Goal: Check status

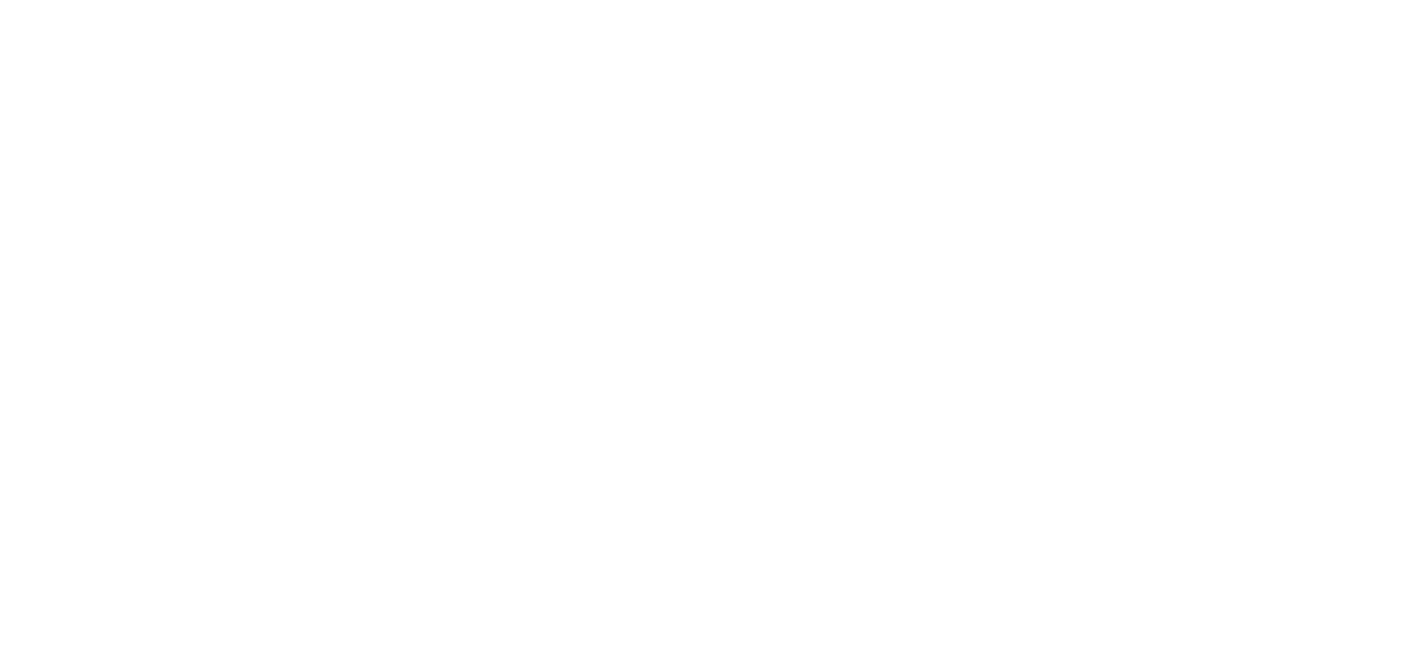
click at [780, 0] on html "Tekst oryginalny Oceń to tłumaczenie Twoja opinia pomoże ulepszyć Tłumacza Goog…" at bounding box center [713, 0] width 1426 height 0
drag, startPoint x: 281, startPoint y: 25, endPoint x: 827, endPoint y: 319, distance: 619.7
click at [833, 0] on html "Tekst oryginalny Oceń to tłumaczenie Twoja opinia pomoże ulepszyć Tłumacza Goog…" at bounding box center [713, 0] width 1426 height 0
click at [397, 0] on html at bounding box center [713, 0] width 1426 height 0
